Goal: Use online tool/utility: Use online tool/utility

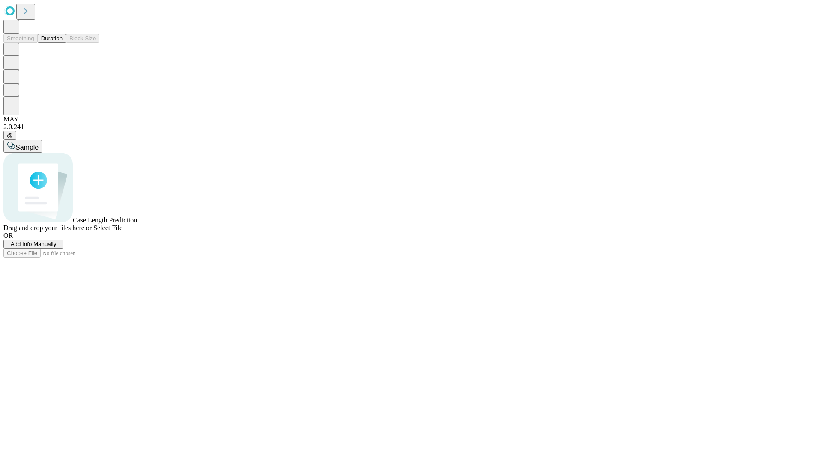
click at [62, 43] on button "Duration" at bounding box center [52, 38] width 28 height 9
click at [39, 144] on span "Sample" at bounding box center [26, 147] width 23 height 7
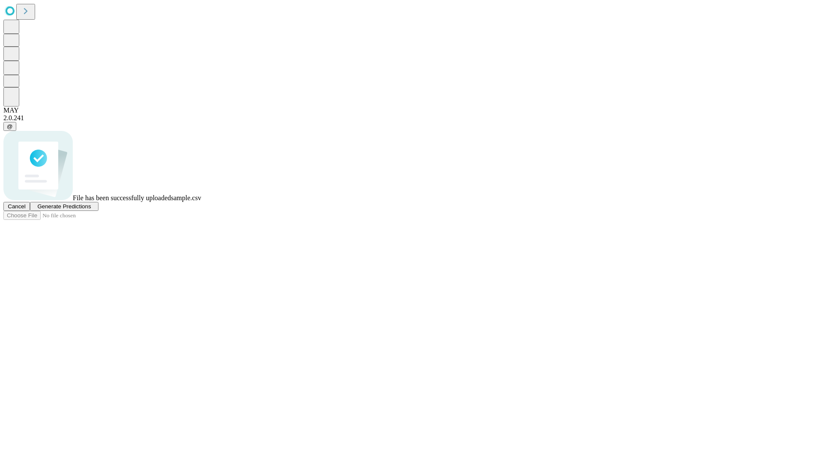
click at [91, 210] on span "Generate Predictions" at bounding box center [63, 206] width 53 height 6
